Goal: Task Accomplishment & Management: Use online tool/utility

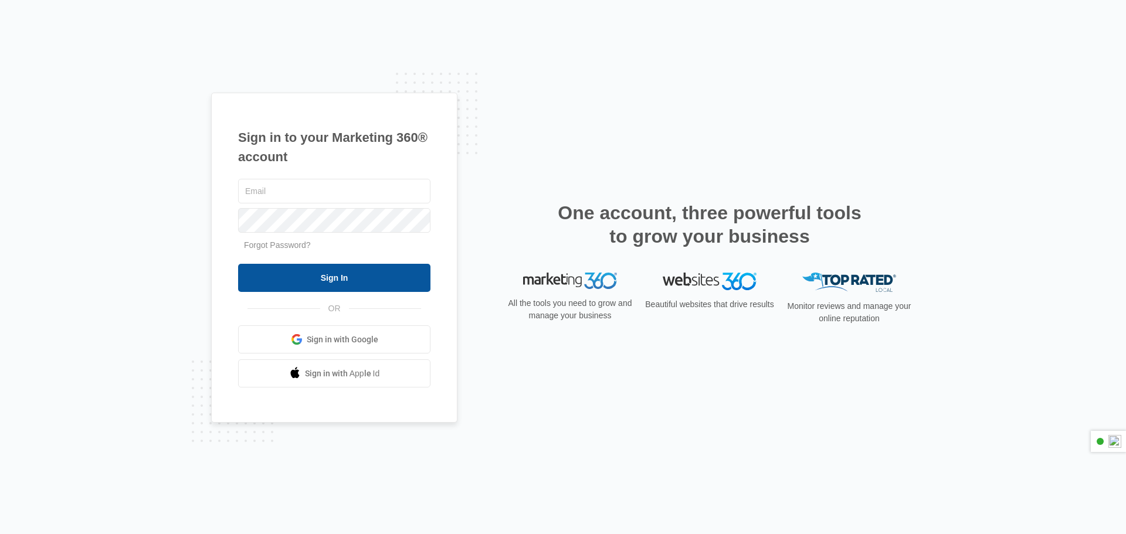
type input "[PERSON_NAME][EMAIL_ADDRESS][DOMAIN_NAME]"
click at [320, 275] on input "Sign In" at bounding box center [334, 278] width 192 height 28
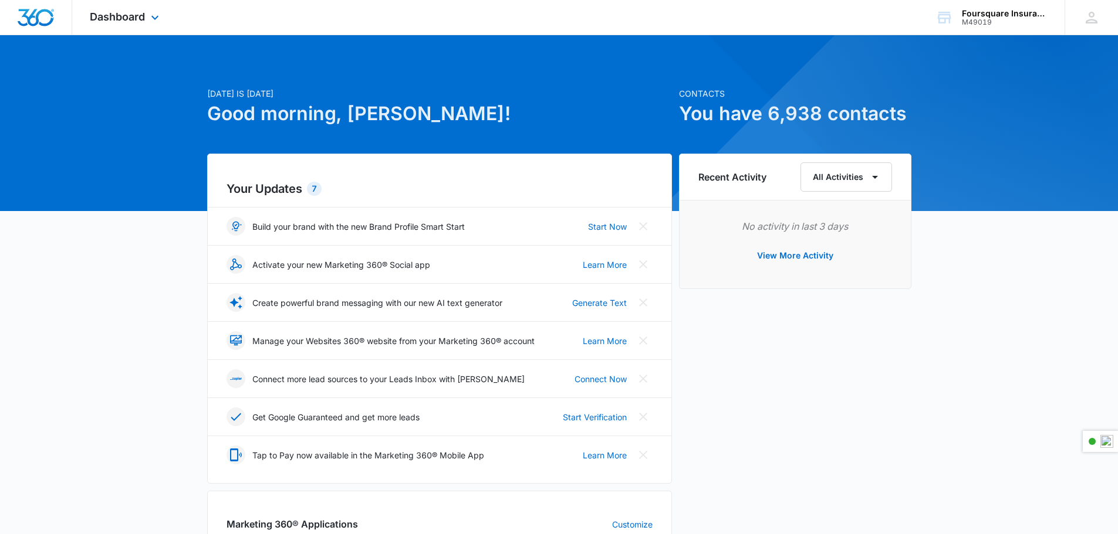
click at [147, 20] on div "Dashboard Apps Reputation Websites Forms CRM Email Social POS Content Ads Intel…" at bounding box center [125, 17] width 107 height 35
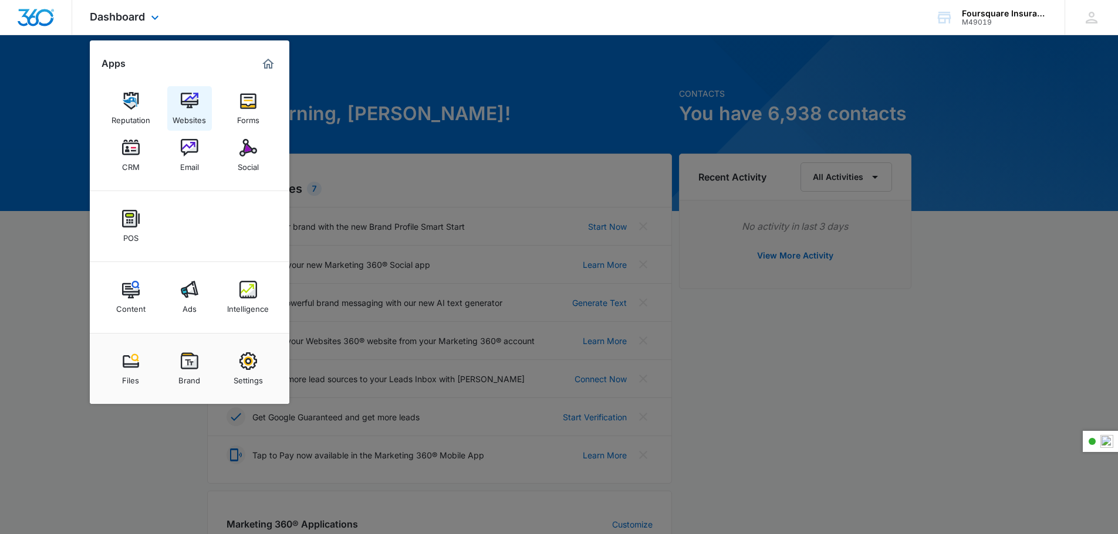
click at [180, 106] on link "Websites" at bounding box center [189, 108] width 45 height 45
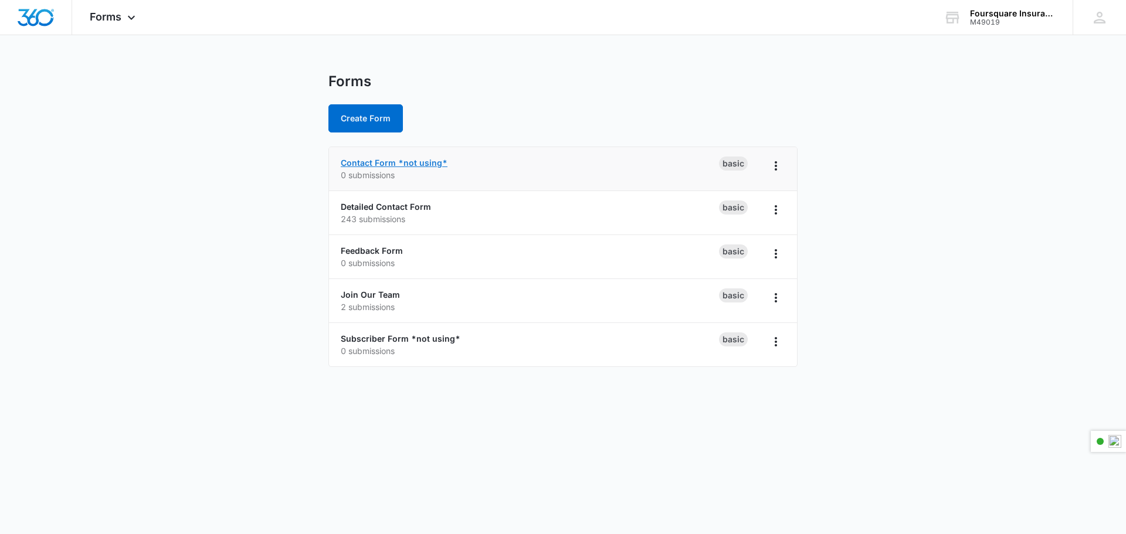
click at [412, 166] on link "Contact Form *not using*" at bounding box center [394, 163] width 107 height 10
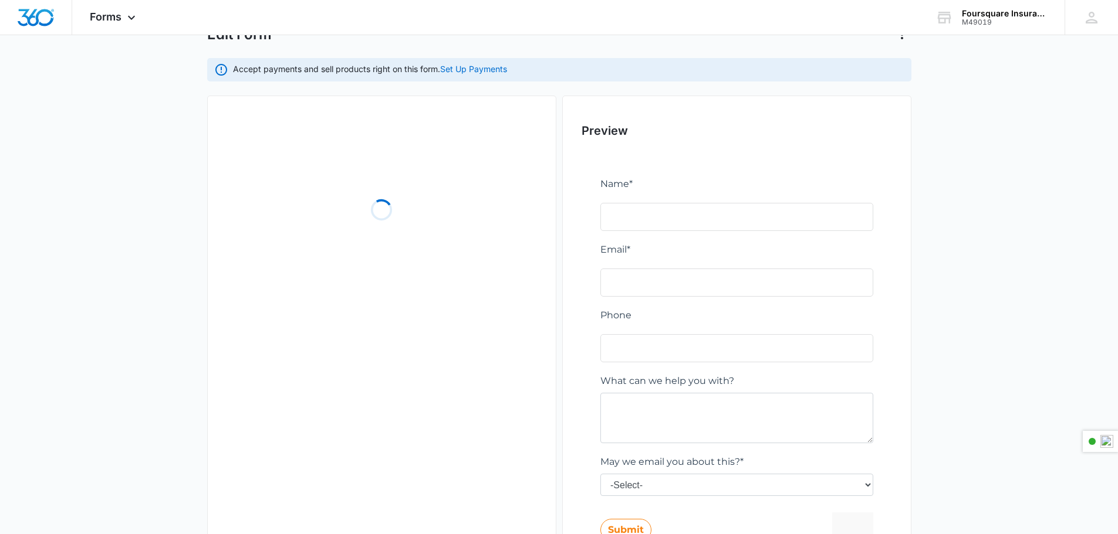
scroll to position [162, 0]
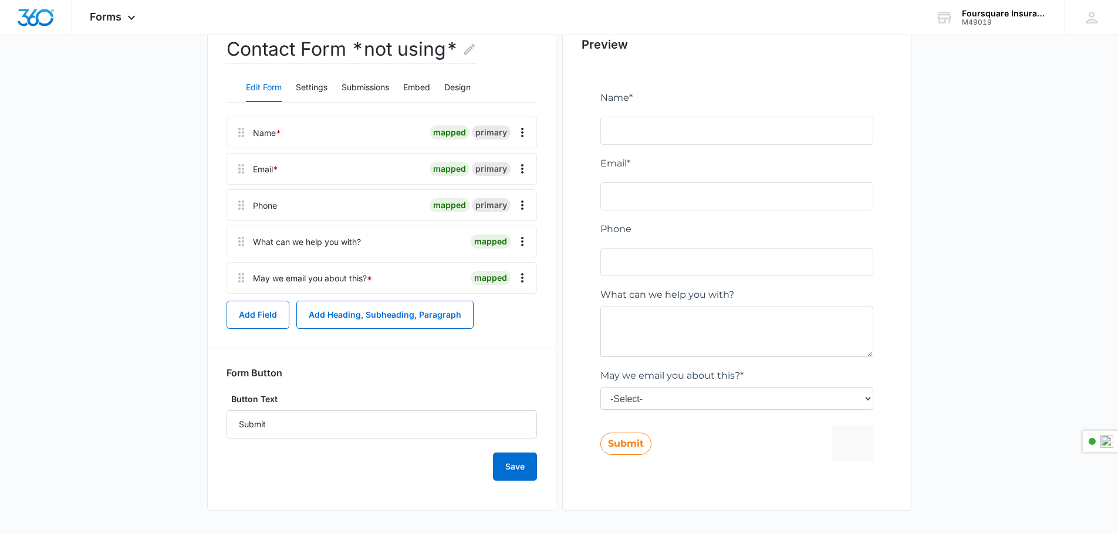
click at [1044, 292] on main "Edit Form Accept payments and sell products right on this form. Set Up Payments…" at bounding box center [559, 223] width 1118 height 624
click at [321, 84] on button "Settings" at bounding box center [312, 88] width 32 height 28
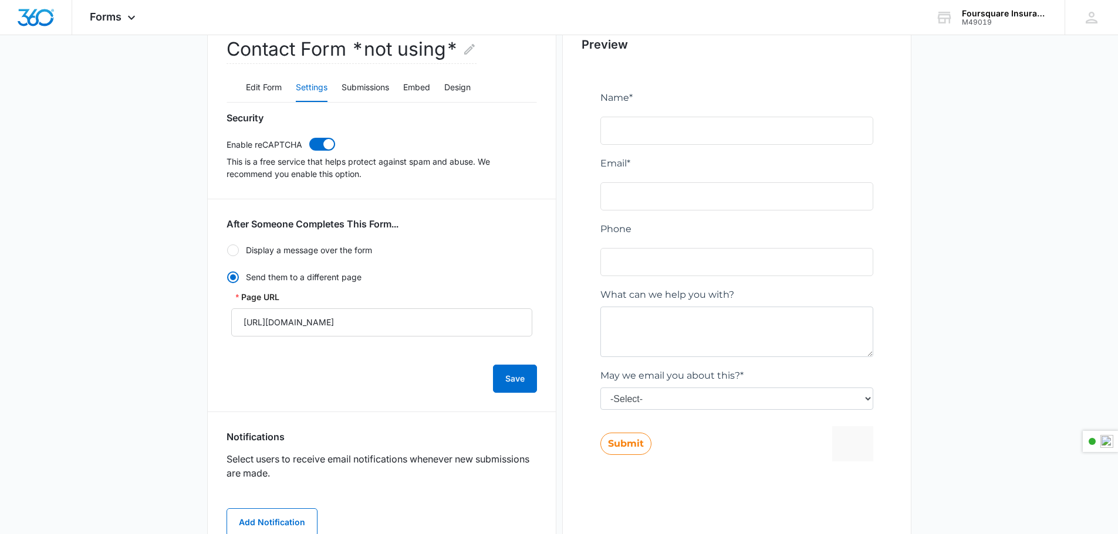
click at [236, 255] on div at bounding box center [233, 251] width 12 height 12
click at [227, 251] on input "Display a message over the form" at bounding box center [226, 251] width 1 height 1
radio input "true"
